Goal: Information Seeking & Learning: Check status

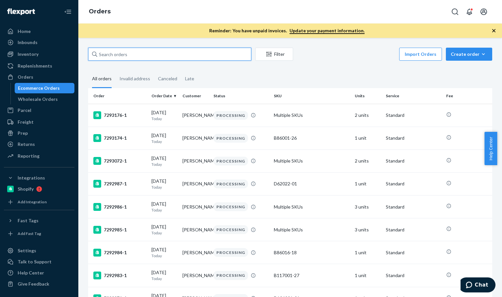
click at [179, 58] on input "text" at bounding box center [169, 54] width 163 height 13
paste input "B121018-05"
click at [179, 59] on input "B121018-05" at bounding box center [169, 54] width 163 height 13
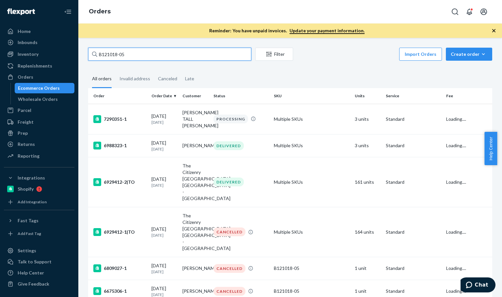
type input "B121018-05"
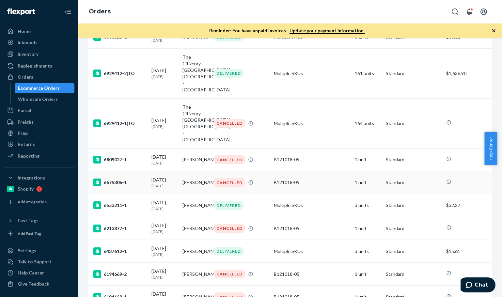
click at [133, 171] on td "6675306-1" at bounding box center [118, 182] width 61 height 23
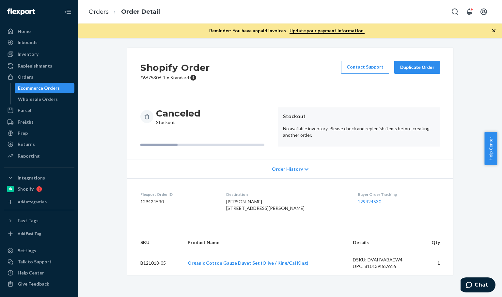
click at [467, 199] on div "Shopify Order # 6675306-1 • Standard Contact Support Duplicate Order Canceled S…" at bounding box center [290, 165] width 414 height 235
click at [468, 198] on div "Shopify Order # 6675306-1 • Standard Contact Support Duplicate Order Canceled S…" at bounding box center [290, 165] width 414 height 235
click at [102, 6] on ol "Orders Order Detail" at bounding box center [125, 11] width 82 height 19
click at [101, 9] on link "Orders" at bounding box center [99, 11] width 20 height 7
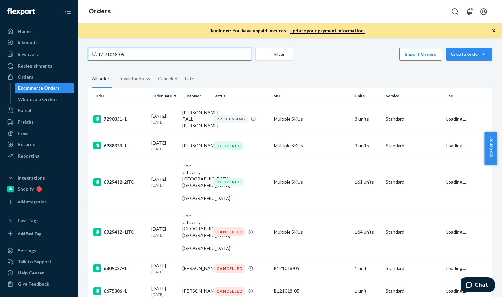
click at [167, 51] on input "B121018-05" at bounding box center [169, 54] width 163 height 13
paste input "Ian Williams"
click at [167, 52] on input "Ian Williams" at bounding box center [169, 54] width 163 height 13
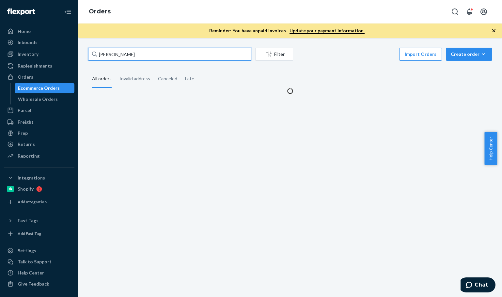
click at [168, 51] on input "Ian Williams" at bounding box center [169, 54] width 163 height 13
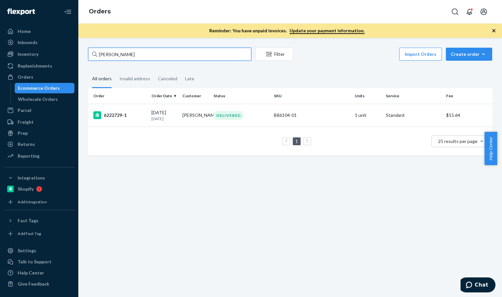
type input "Ian Williams"
click at [148, 202] on div "Ian Williams Filter Import Orders Create order Ecommerce order Removal order Al…" at bounding box center [289, 167] width 423 height 259
drag, startPoint x: 151, startPoint y: 206, endPoint x: 154, endPoint y: 207, distance: 3.5
click at [152, 207] on div "Ian Williams Filter Import Orders Create order Ecommerce order Removal order Al…" at bounding box center [289, 167] width 423 height 259
click at [171, 186] on div "Ian Williams Filter Import Orders Create order Ecommerce order Removal order Al…" at bounding box center [289, 167] width 423 height 259
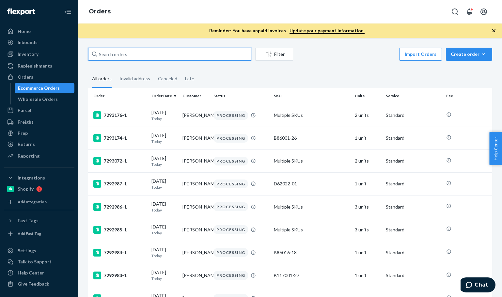
click at [140, 57] on input "text" at bounding box center [169, 54] width 163 height 13
paste input "B121018-05"
click at [140, 57] on input "B121018-05" at bounding box center [169, 54] width 163 height 13
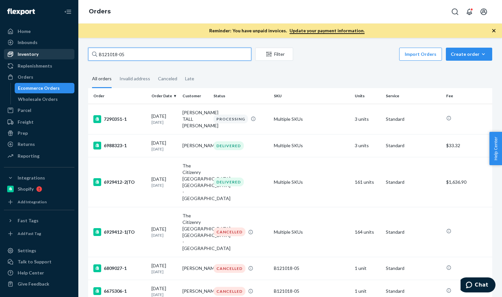
type input "B121018-05"
click at [39, 51] on div "Inventory" at bounding box center [39, 54] width 69 height 9
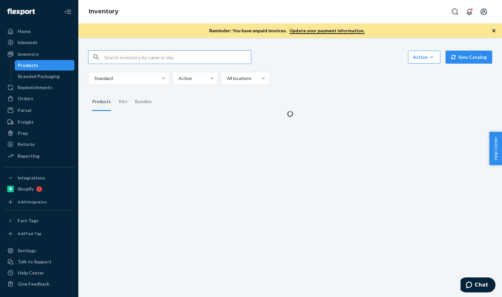
click at [149, 55] on input "text" at bounding box center [177, 57] width 147 height 13
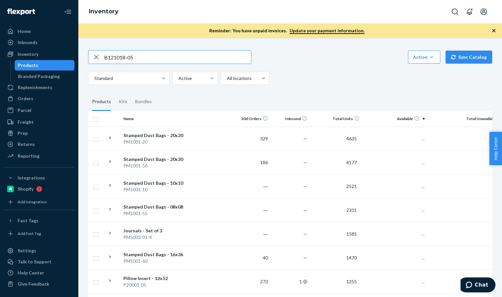
click at [149, 55] on input "B121018-05" at bounding box center [177, 57] width 147 height 13
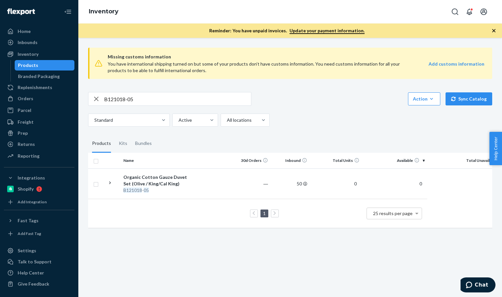
click at [80, 91] on div "Missing customs information You have international shipping turned on but some …" at bounding box center [289, 167] width 423 height 259
paste input "Aditha"
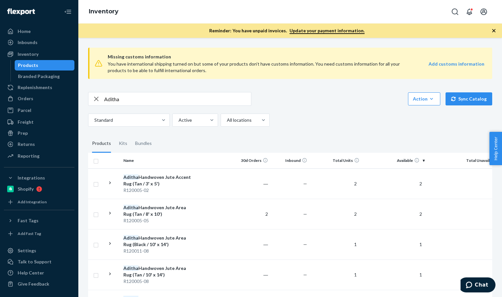
click at [307, 115] on div "Standard Active All locations" at bounding box center [287, 120] width 399 height 13
drag, startPoint x: 140, startPoint y: 101, endPoint x: 77, endPoint y: 89, distance: 64.1
click at [68, 89] on div "Home Inbounds Shipping Plans Problems Inventory Products Branded Packaging Repl…" at bounding box center [251, 148] width 502 height 297
paste input "5' x 8'"
type input "5' x 8'"
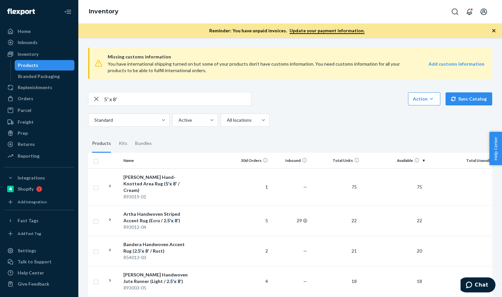
click at [294, 118] on div "Standard Active All locations" at bounding box center [287, 120] width 399 height 13
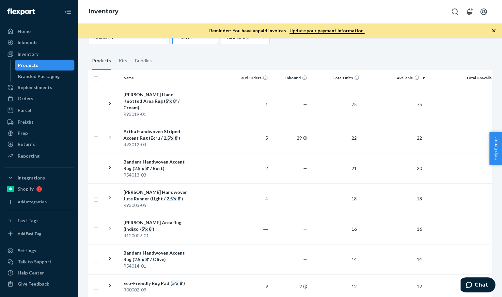
scroll to position [60, 0]
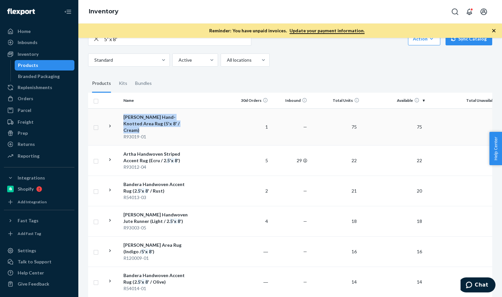
copy div "[PERSON_NAME] Hand-Knotted Area Rug ( 5 ' x 8 ' / Cream)"
drag, startPoint x: 121, startPoint y: 115, endPoint x: 151, endPoint y: 126, distance: 32.0
click at [151, 126] on td "[PERSON_NAME] Hand-Knotted Area Rug ( 5 ' x 8 ' / Cream) R93019-01" at bounding box center [157, 126] width 73 height 37
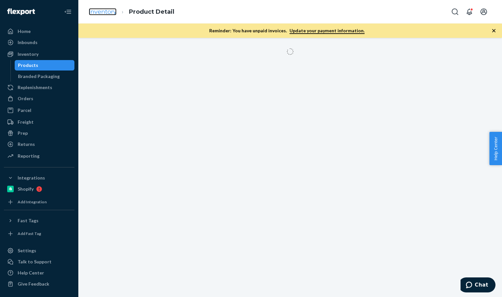
click at [102, 14] on link "Inventory" at bounding box center [103, 11] width 28 height 7
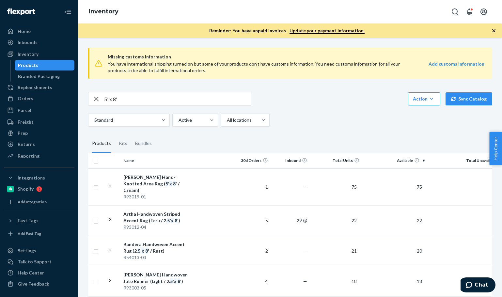
click at [327, 106] on div "5' x 8' Action Create product Create kit or bundle Bulk create products Bulk up…" at bounding box center [290, 109] width 404 height 35
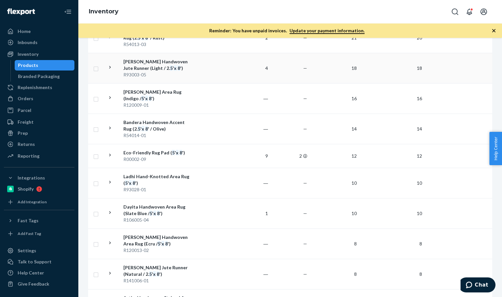
scroll to position [218, 0]
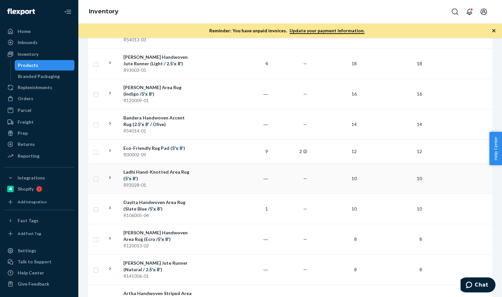
drag, startPoint x: 122, startPoint y: 162, endPoint x: 143, endPoint y: 168, distance: 21.1
copy div "Ladhi Hand-Knotted Area Rug ( 5 ' x 8 ')"
drag, startPoint x: 143, startPoint y: 168, endPoint x: 135, endPoint y: 170, distance: 7.8
click at [135, 170] on tr "Ladhi Hand-Knotted Area Rug ( 5 ' x 8 ') R93028-01 ― — 10 10 0" at bounding box center [298, 178] width 421 height 30
drag, startPoint x: 490, startPoint y: 186, endPoint x: 481, endPoint y: 184, distance: 8.8
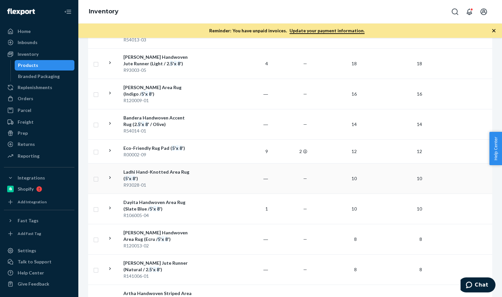
click at [490, 186] on div "Missing customs information You have international shipping turned on but some …" at bounding box center [290, 288] width 414 height 927
copy div "Dayita Handwoven Area Rug (Slate Blue / 5 ' x 8 ')"
drag, startPoint x: 124, startPoint y: 193, endPoint x: 165, endPoint y: 205, distance: 43.3
click at [165, 205] on div "Dayita Handwoven Area Rug (Slate Blue / 5 ' x 8 ')" at bounding box center [157, 205] width 68 height 13
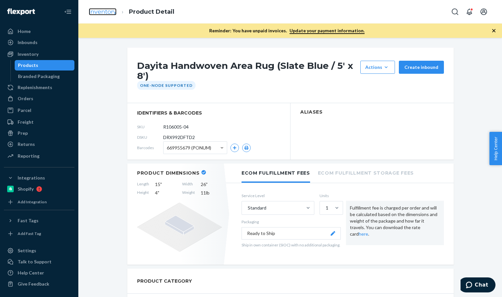
click at [104, 11] on link "Inventory" at bounding box center [103, 11] width 28 height 7
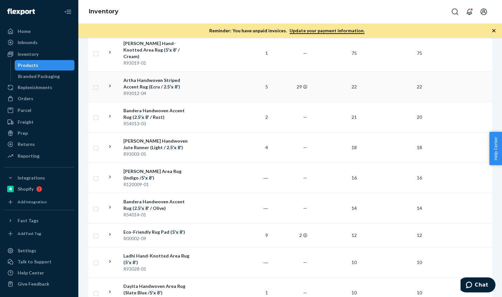
scroll to position [218, 0]
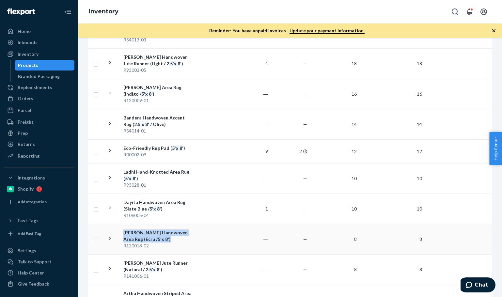
copy div "[PERSON_NAME] Handwoven Area Rug (Ecru / 5 ' x 8 ')"
drag, startPoint x: 123, startPoint y: 226, endPoint x: 144, endPoint y: 234, distance: 22.3
click at [144, 234] on td "[PERSON_NAME] Handwoven Area Rug (Ecru / 5 ' x 8 ') R120013-02" at bounding box center [157, 239] width 73 height 30
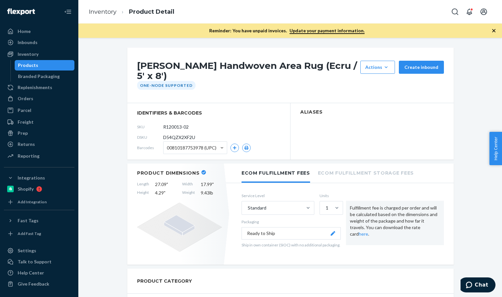
click at [97, 14] on link "Inventory" at bounding box center [103, 11] width 28 height 7
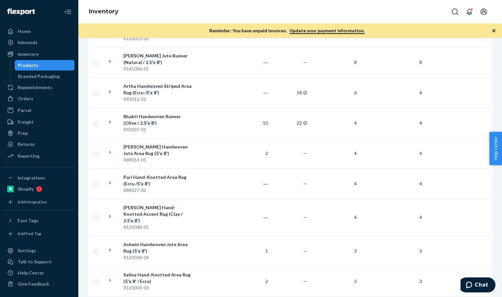
scroll to position [435, 0]
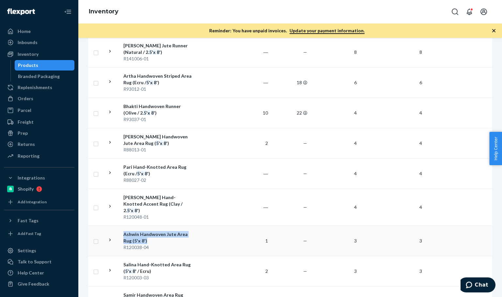
copy div "Ashwin Handwoven Jute Area Rug ( 5 ' x 8 ')"
drag, startPoint x: 121, startPoint y: 219, endPoint x: 149, endPoint y: 228, distance: 29.7
click at [149, 228] on td "Ashwin Handwoven Jute Area Rug ( 5 ' x 8 ') R120038-04" at bounding box center [157, 240] width 73 height 30
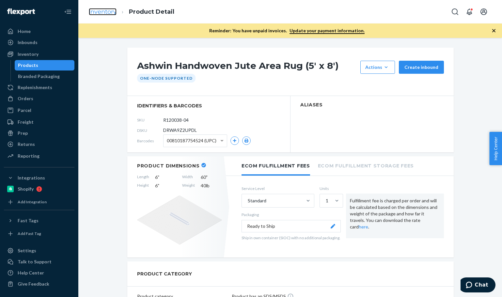
click at [97, 13] on link "Inventory" at bounding box center [103, 11] width 28 height 7
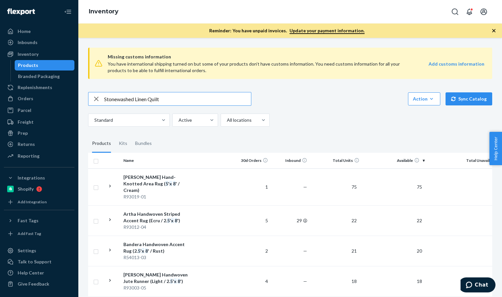
click at [176, 97] on input "Stonewashed Linen Quilt" at bounding box center [177, 98] width 147 height 13
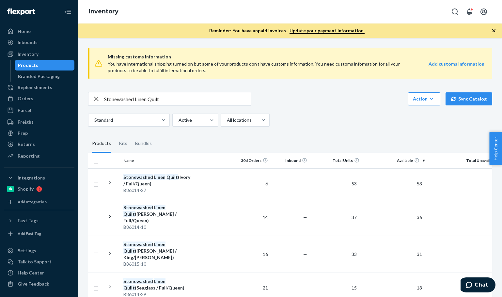
click at [310, 96] on div "Stonewashed Linen Quilt Action Create product Create kit or bundle Bulk create …" at bounding box center [290, 99] width 404 height 14
click at [164, 102] on input "Stonewashed Linen Quilt" at bounding box center [177, 98] width 147 height 13
paste input "B86015"
click at [164, 102] on input "B86015" at bounding box center [177, 98] width 147 height 13
type input "B86015"
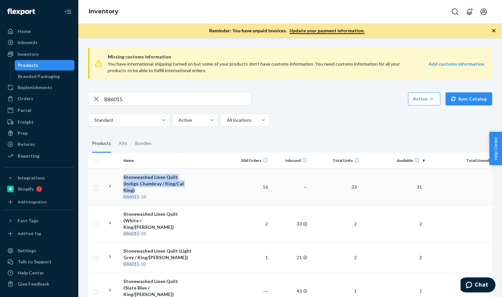
copy div "Stonewashed Linen Quilt (Indigo Chambray / King/Cal King)"
drag, startPoint x: 124, startPoint y: 172, endPoint x: 180, endPoint y: 183, distance: 56.8
click at [180, 183] on td "Stonewashed Linen Quilt (Indigo Chambray / King/Cal King) B86015 -10" at bounding box center [157, 186] width 73 height 37
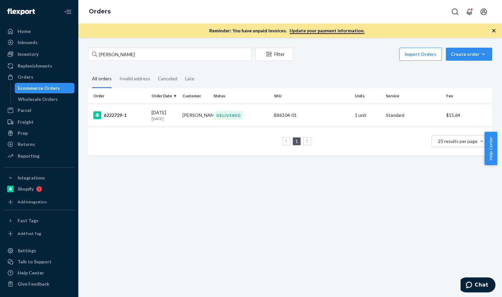
click at [126, 54] on input "Donna Barr" at bounding box center [169, 54] width 163 height 13
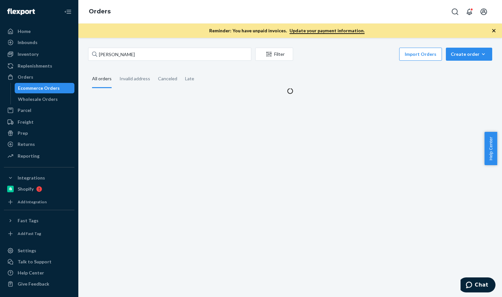
click at [126, 54] on input "Donna Barr" at bounding box center [169, 54] width 163 height 13
type input "Donna Barr"
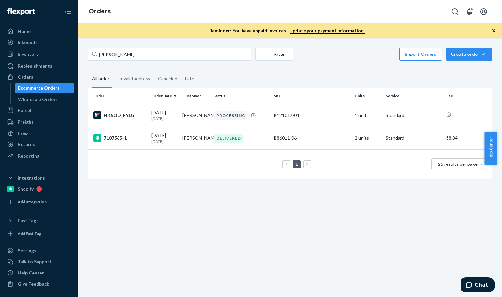
click at [131, 118] on div "HK5QO_FYLG" at bounding box center [119, 115] width 53 height 8
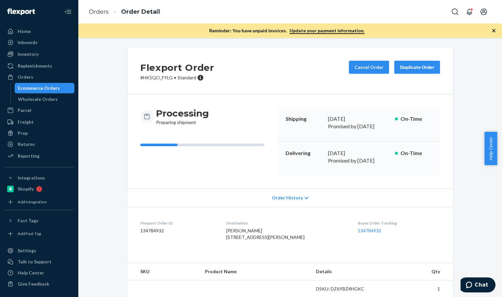
click at [287, 78] on div "Flexport Order # HK5QO_FYLG • Standard Cancel Order Duplicate Order" at bounding box center [290, 71] width 326 height 47
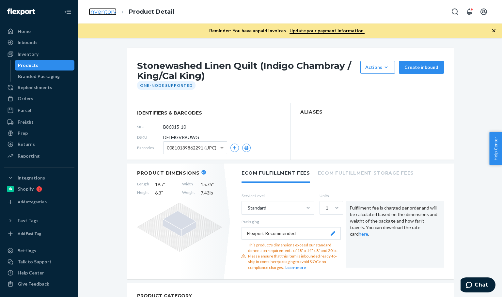
click at [105, 10] on link "Inventory" at bounding box center [103, 11] width 28 height 7
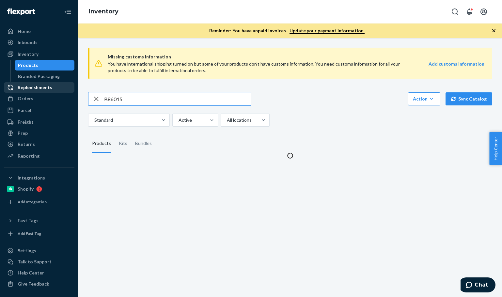
click at [46, 85] on div "Home Inbounds Shipping Plans Problems Inventory Products Branded Packaging Repl…" at bounding box center [251, 148] width 502 height 297
type input "v"
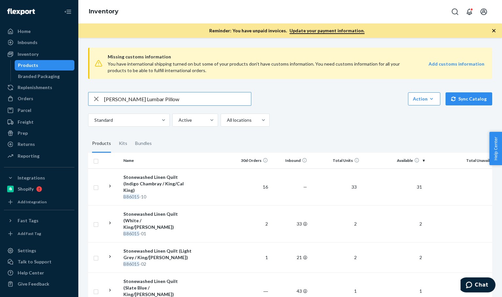
click at [190, 100] on input "Mora Lumbar Pillow" at bounding box center [177, 98] width 147 height 13
click at [190, 101] on input "Mora Lumbar Pillow" at bounding box center [177, 98] width 147 height 13
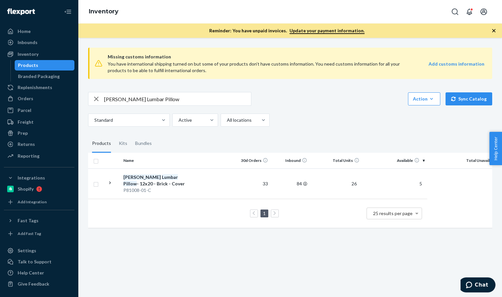
click at [345, 125] on div "Standard Active All locations" at bounding box center [287, 120] width 399 height 13
drag, startPoint x: 349, startPoint y: 110, endPoint x: 190, endPoint y: 7, distance: 189.0
click at [350, 109] on div "Mora Lumbar Pillow Action Create product Create kit or bundle Bulk create produ…" at bounding box center [290, 109] width 404 height 35
drag, startPoint x: 158, startPoint y: 96, endPoint x: 131, endPoint y: 114, distance: 32.7
click at [26, 96] on div "Home Inbounds Shipping Plans Problems Inventory Products Branded Packaging Repl…" at bounding box center [251, 148] width 502 height 297
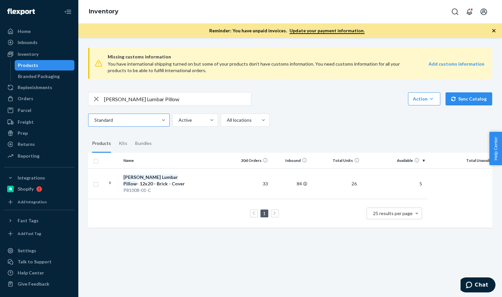
paste input "R120045-06"
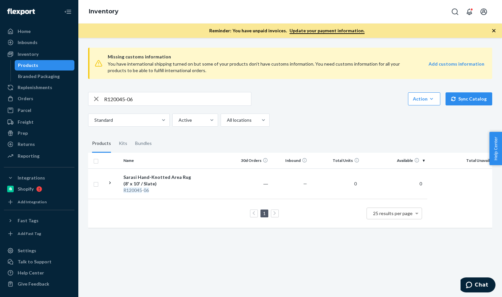
click at [271, 101] on div "R120045-06 Action Create product Create kit or bundle Bulk create products Bulk…" at bounding box center [290, 99] width 404 height 14
click at [47, 84] on div "Home Inbounds Shipping Plans Problems Inventory Products Branded Packaging Repl…" at bounding box center [251, 148] width 502 height 297
paste input "D121006-01"
type input "D121006-01"
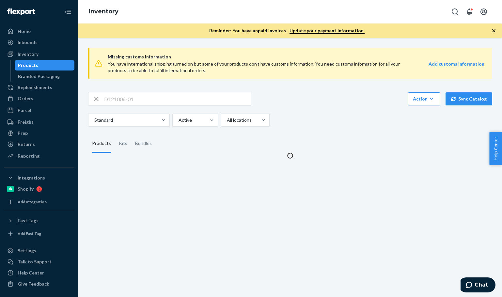
click at [361, 118] on div "Standard Active All locations" at bounding box center [287, 120] width 399 height 13
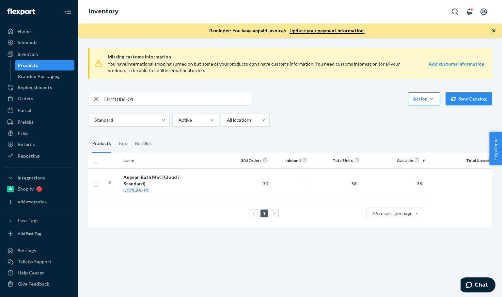
click at [361, 118] on div "Standard Active All locations" at bounding box center [287, 120] width 399 height 13
